Goal: Transaction & Acquisition: Purchase product/service

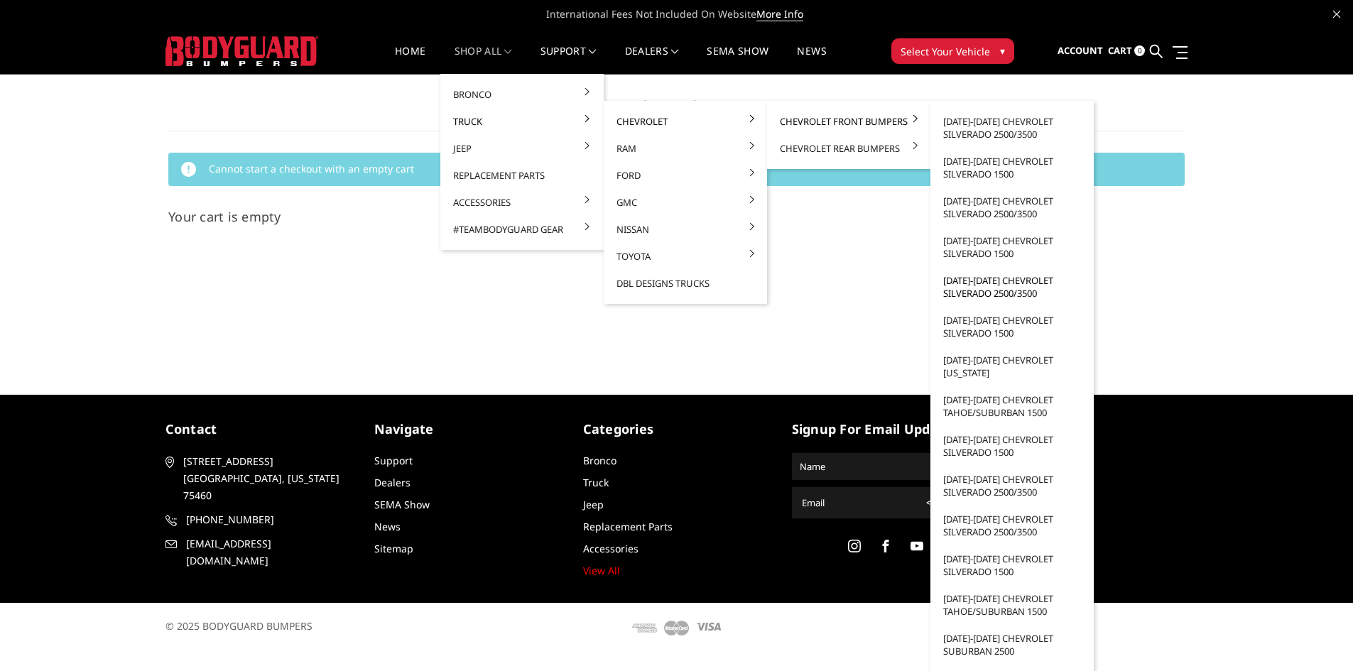
click at [1013, 284] on link "[DATE]-[DATE] Chevrolet Silverado 2500/3500" at bounding box center [1012, 287] width 152 height 40
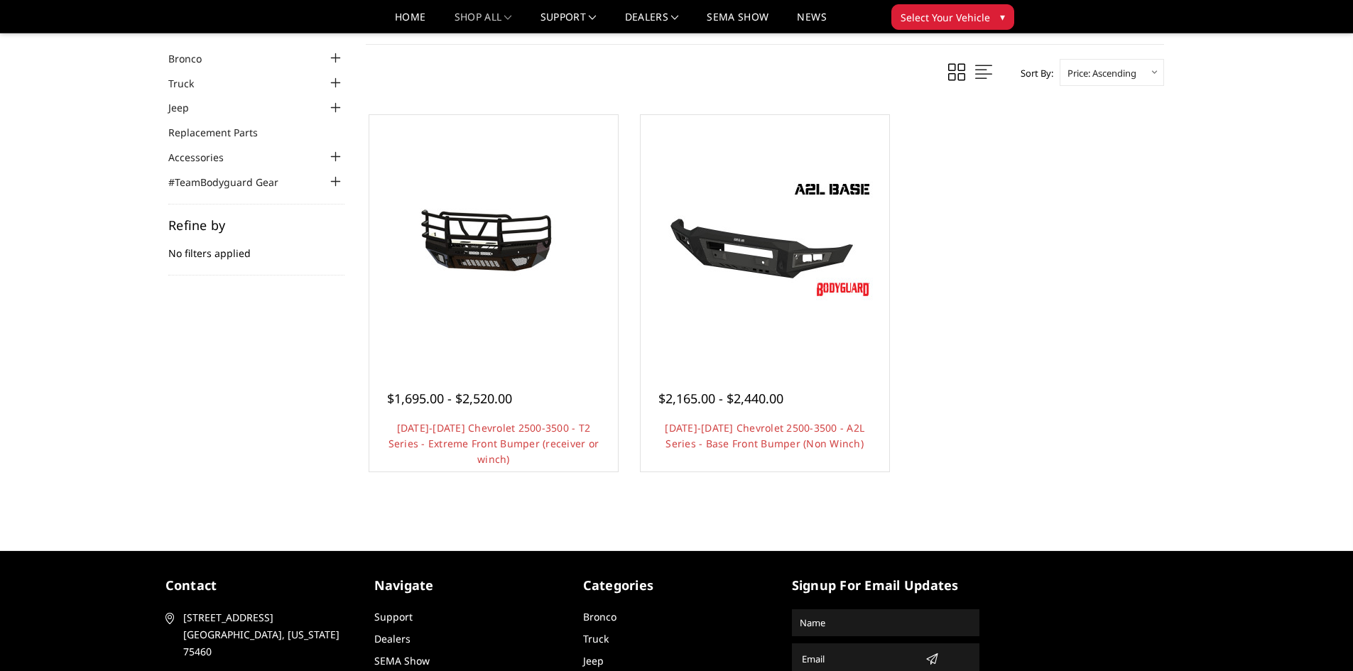
scroll to position [142, 0]
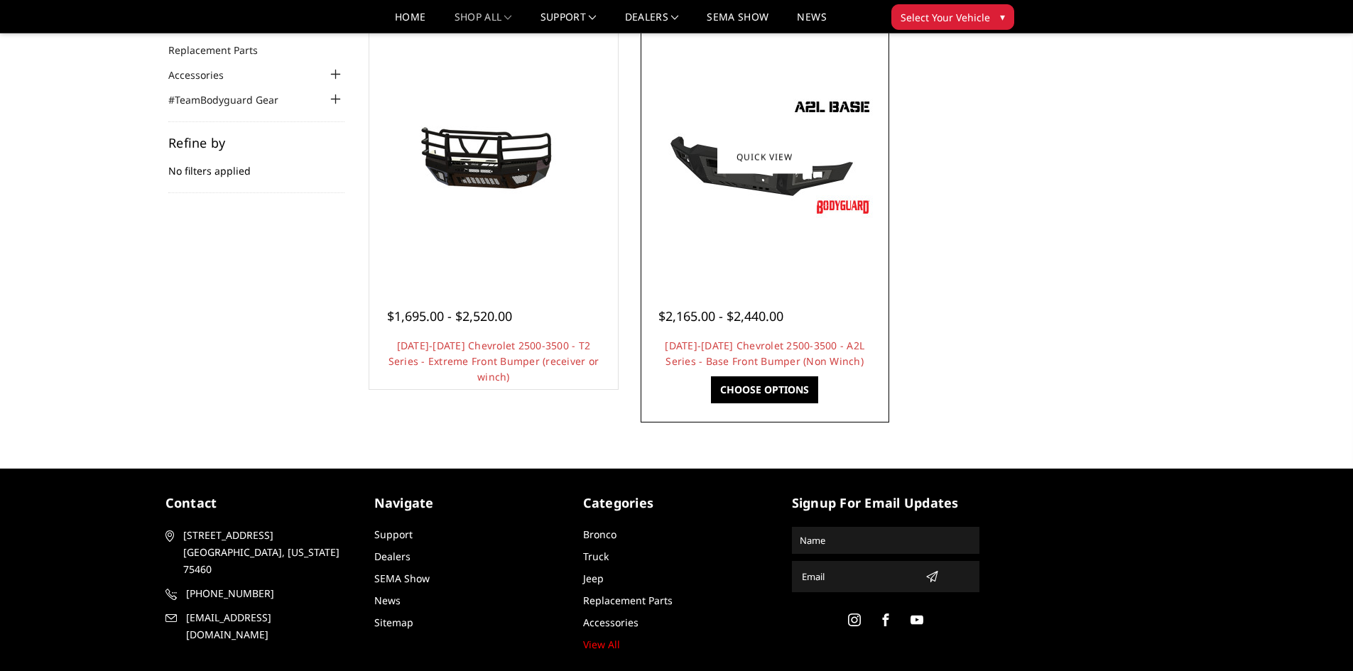
click at [773, 395] on link "Choose Options" at bounding box center [764, 389] width 107 height 27
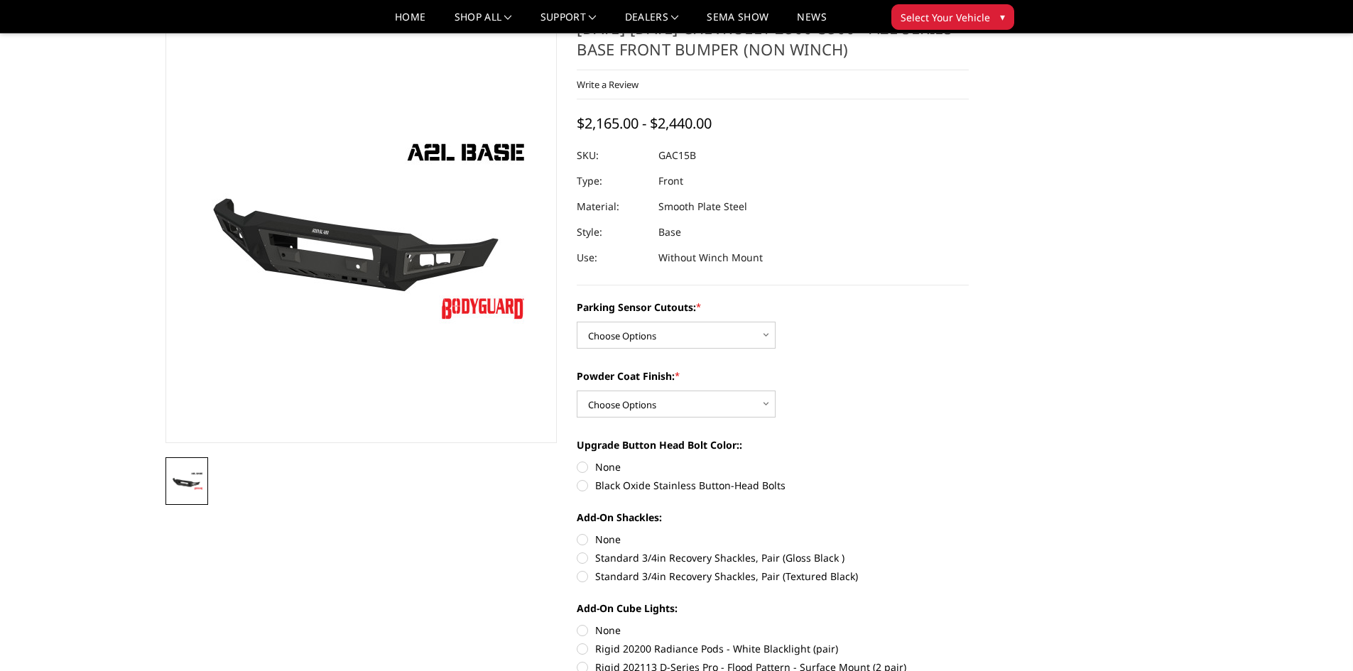
scroll to position [142, 0]
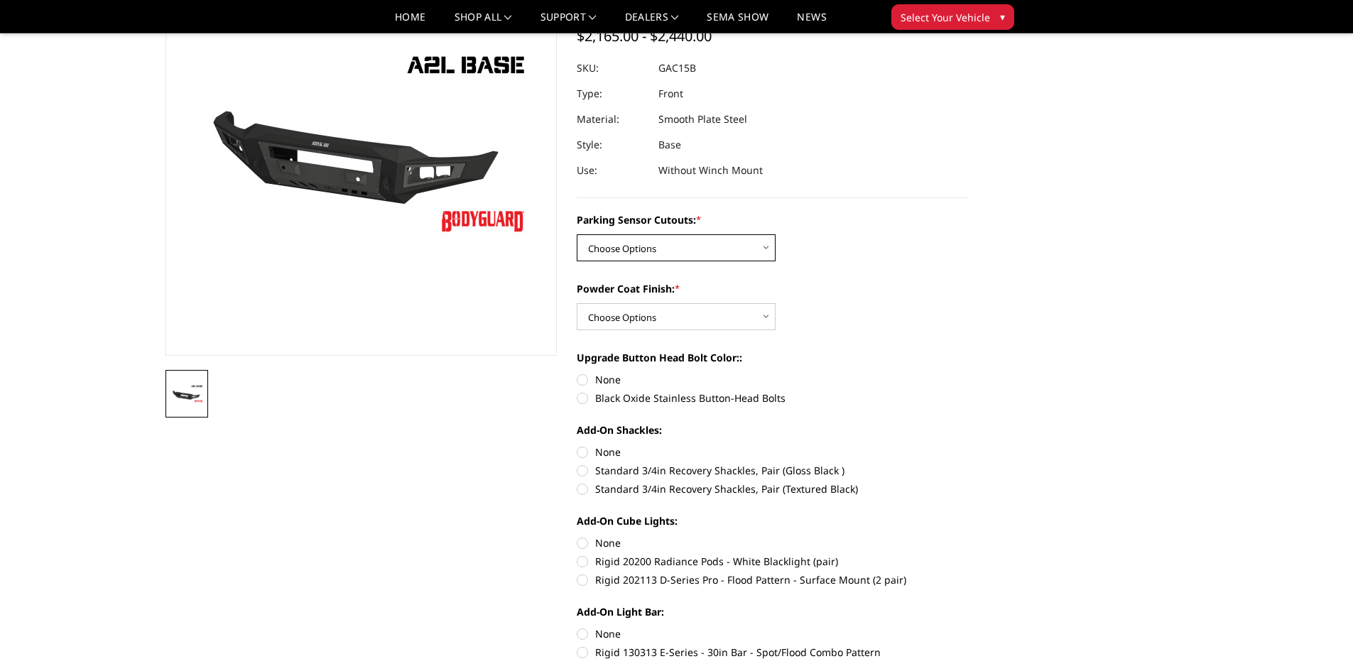
click at [657, 250] on select "Choose Options WITH Parking Sensor Cutouts WITHOUT Parking Sensor Cutouts" at bounding box center [676, 247] width 199 height 27
select select "3881"
click at [577, 234] on select "Choose Options WITH Parking Sensor Cutouts WITHOUT Parking Sensor Cutouts" at bounding box center [676, 247] width 199 height 27
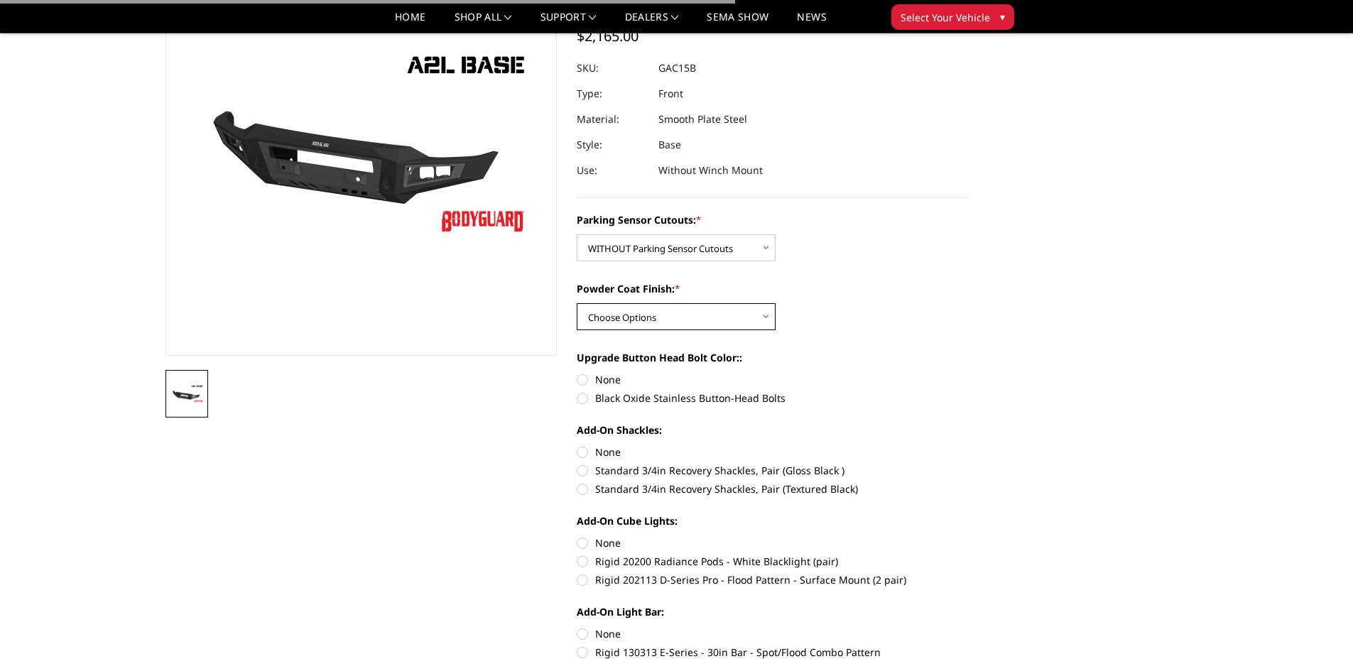
click at [683, 323] on select "Choose Options Bare Metal Textured Black Powder Coat" at bounding box center [676, 316] width 199 height 27
select select "3883"
click at [577, 303] on select "Choose Options Bare Metal Textured Black Powder Coat" at bounding box center [676, 316] width 199 height 27
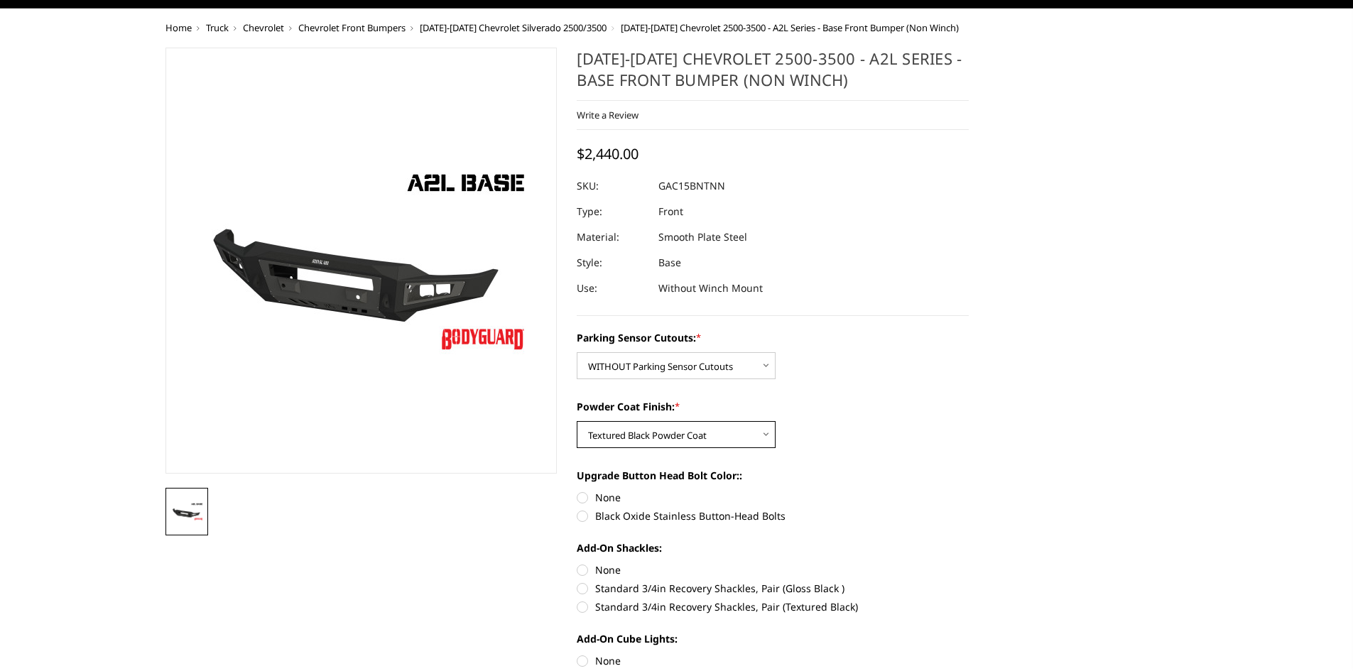
scroll to position [0, 0]
